Goal: Find specific page/section: Find specific page/section

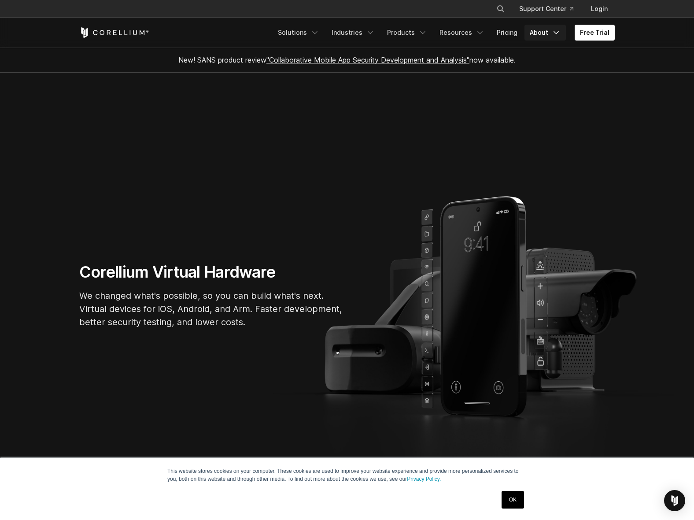
click at [542, 35] on link "About" at bounding box center [545, 33] width 41 height 16
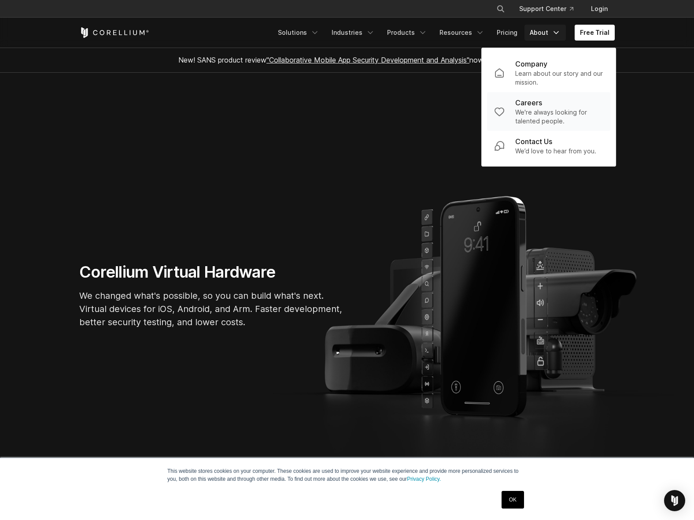
click at [533, 129] on link "Careers We're always looking for talented people." at bounding box center [548, 111] width 123 height 39
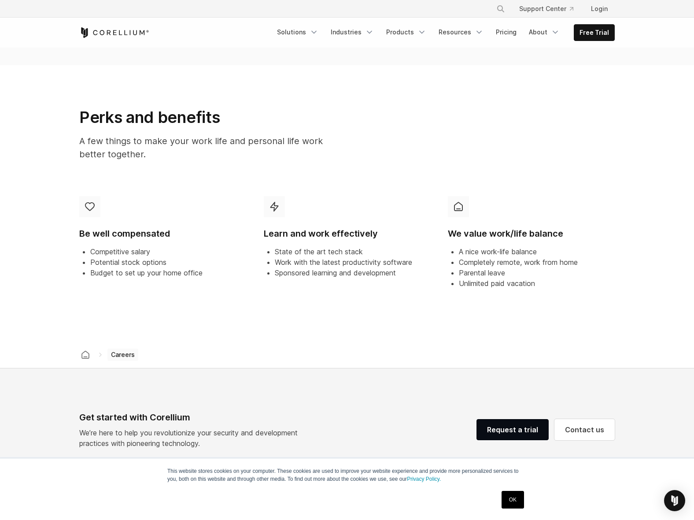
scroll to position [29, 0]
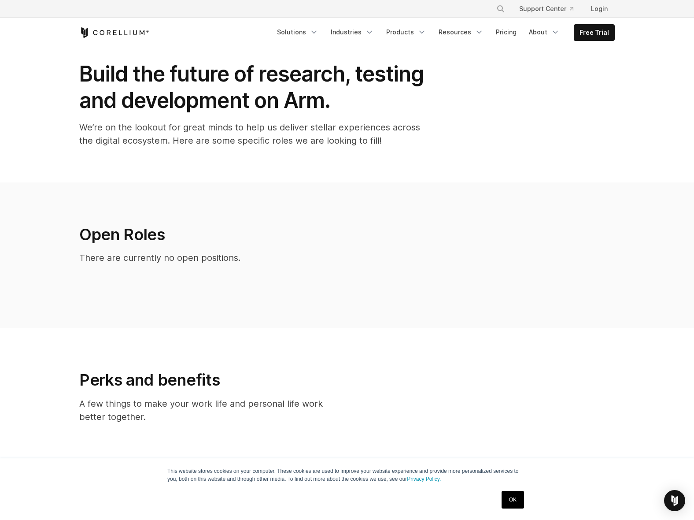
click at [152, 230] on h2 "Open Roles" at bounding box center [277, 234] width 397 height 19
